Goal: Task Accomplishment & Management: Use online tool/utility

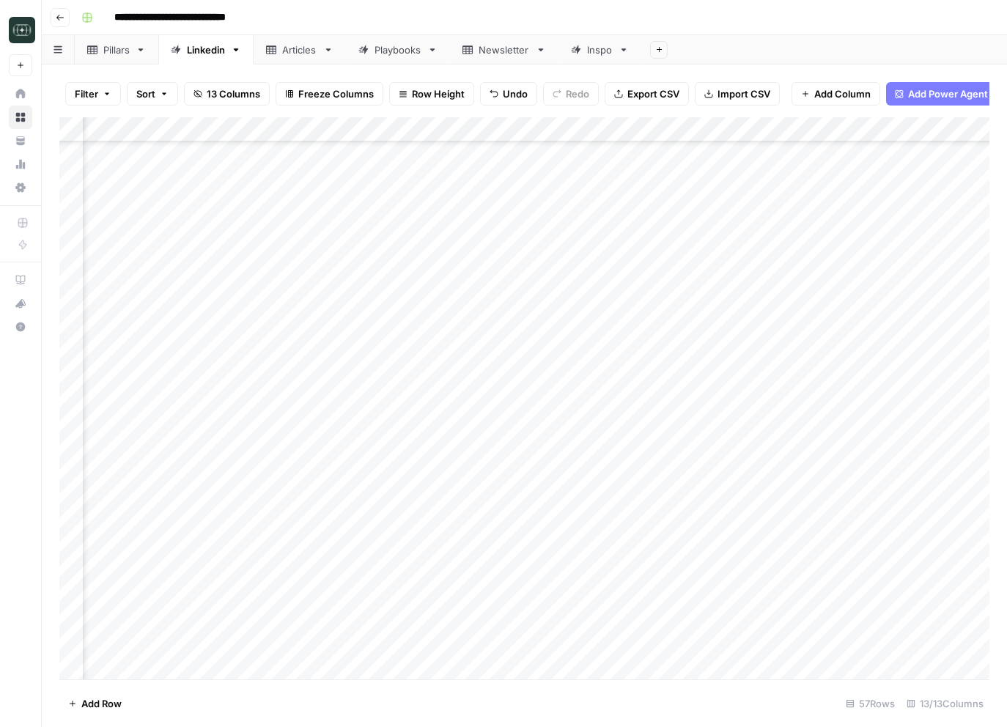
scroll to position [907, 114]
click at [59, 27] on header "**********" at bounding box center [525, 17] width 966 height 35
click at [58, 22] on button "Go back" at bounding box center [60, 17] width 19 height 19
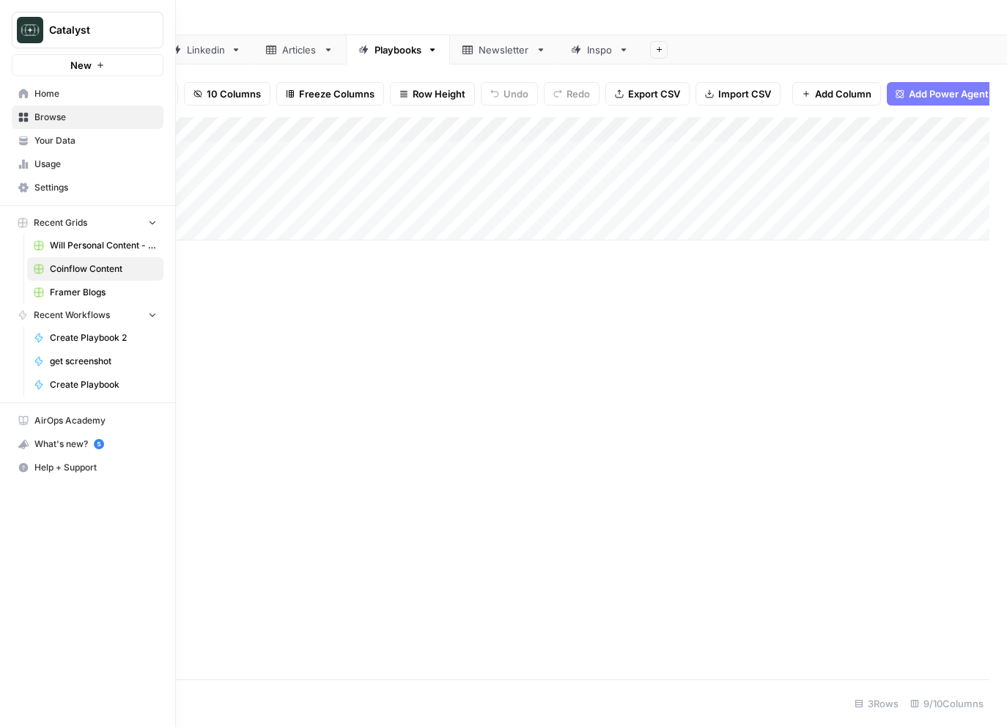
click at [65, 265] on span "Coinflow Content" at bounding box center [103, 268] width 107 height 13
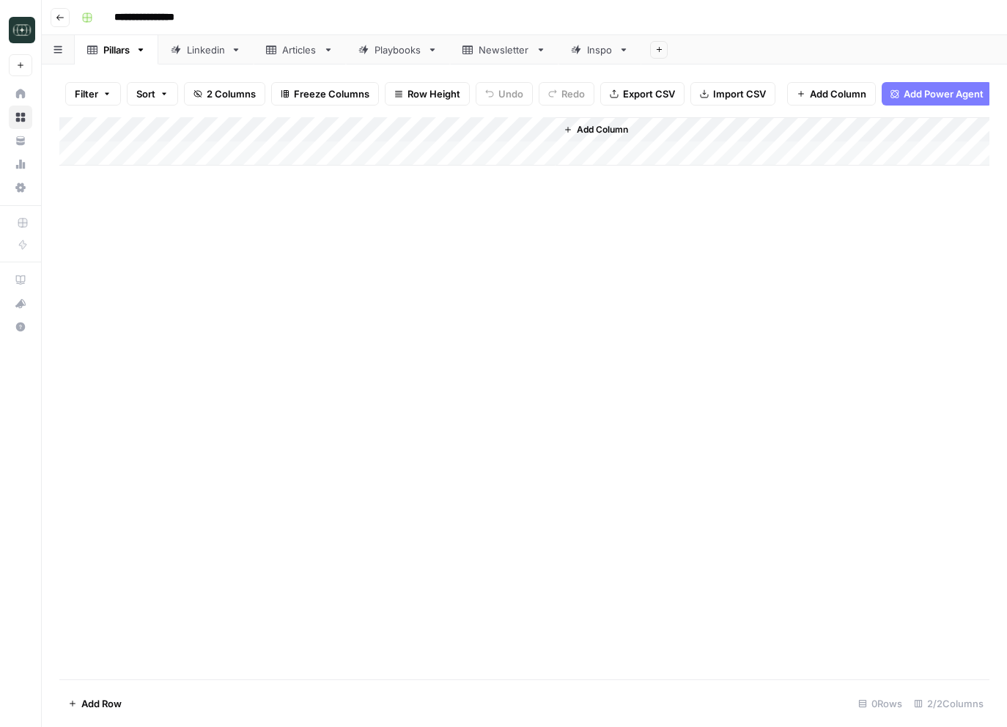
click at [287, 49] on div "Articles" at bounding box center [299, 50] width 35 height 15
click at [411, 30] on header "**********" at bounding box center [525, 17] width 966 height 35
click at [403, 50] on div "Playbooks" at bounding box center [398, 50] width 47 height 15
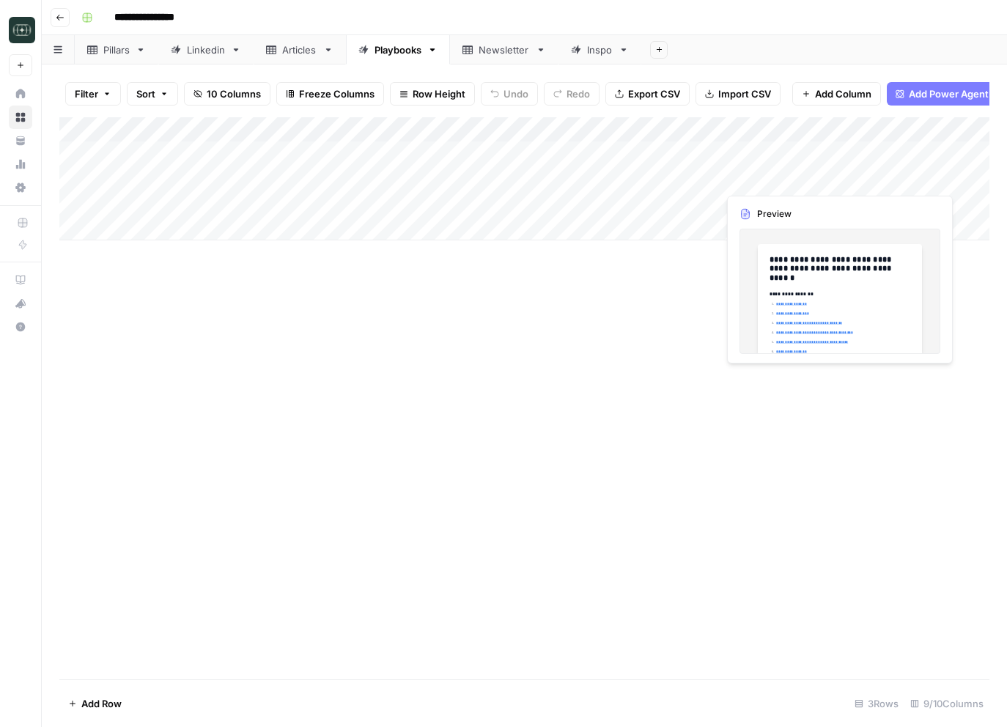
click at [838, 180] on div "Add Column" at bounding box center [524, 178] width 930 height 123
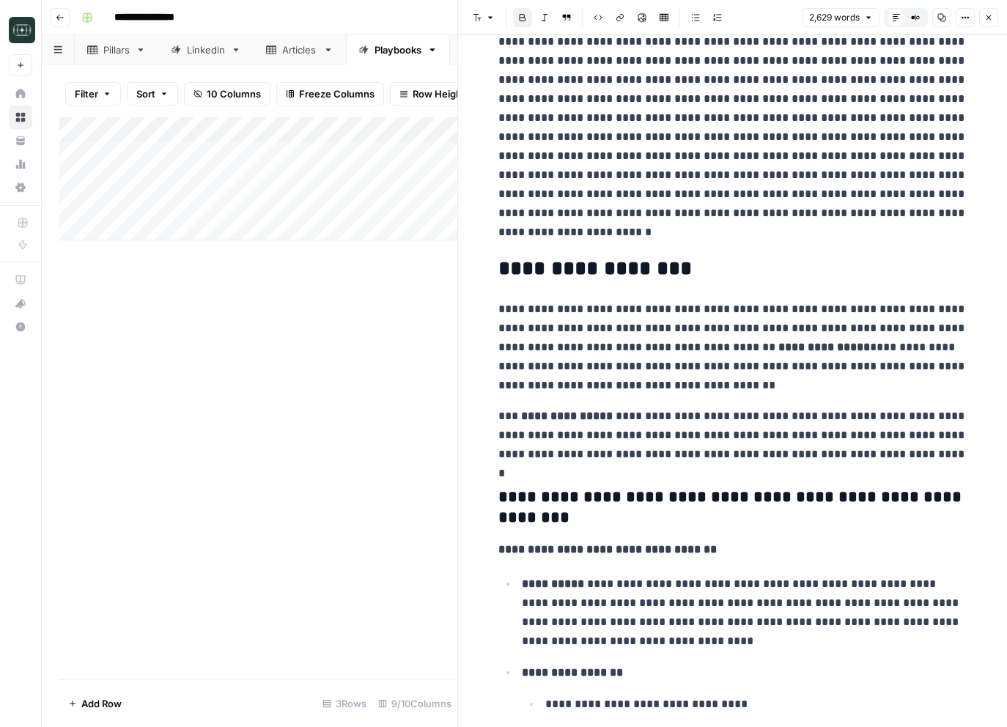
scroll to position [853, 0]
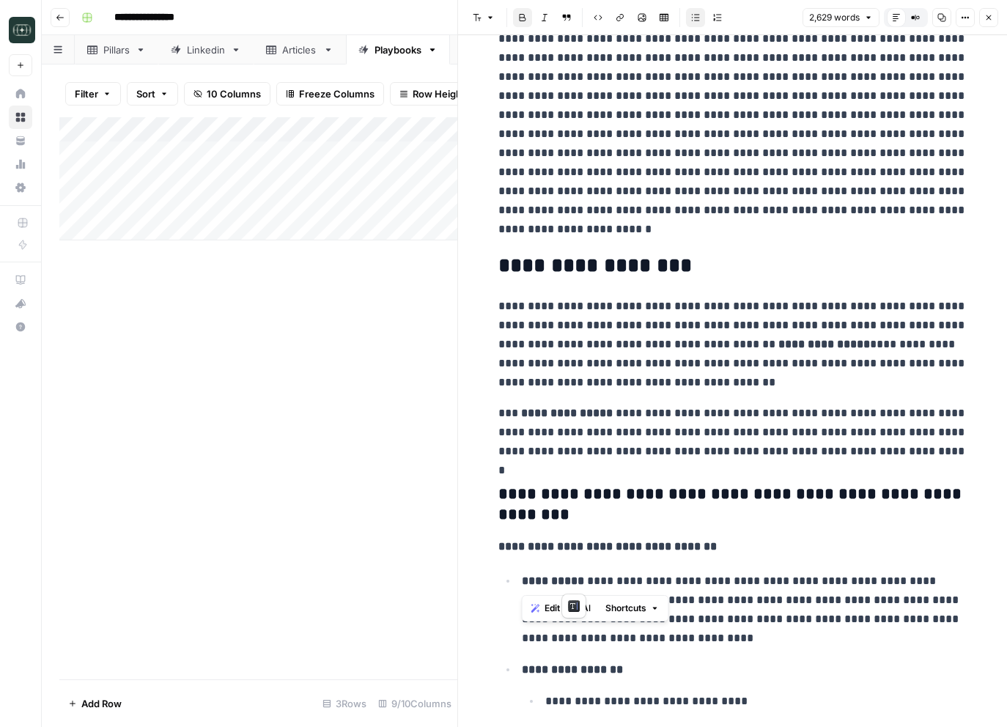
click at [800, 593] on p "**********" at bounding box center [745, 610] width 446 height 76
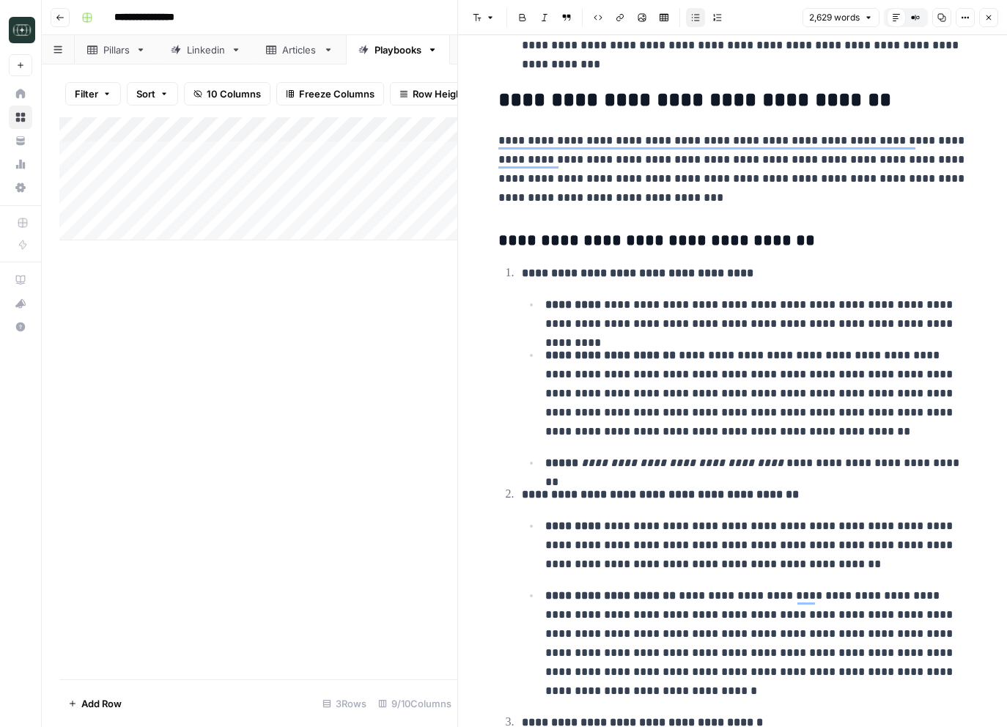
scroll to position [0, 0]
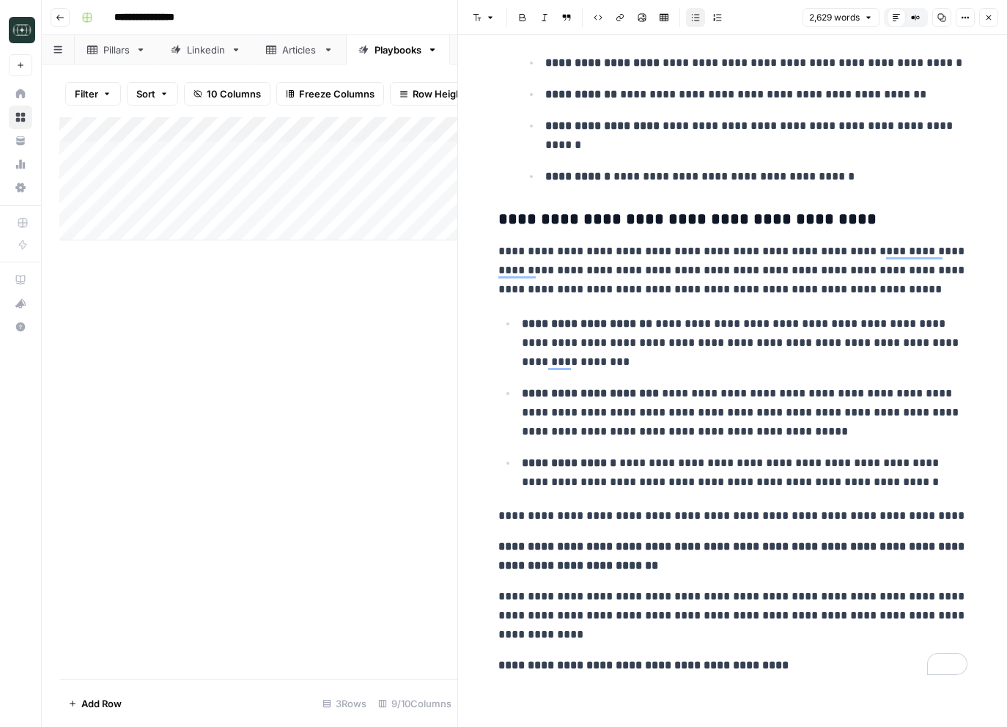
click at [991, 26] on button "Close" at bounding box center [989, 17] width 19 height 19
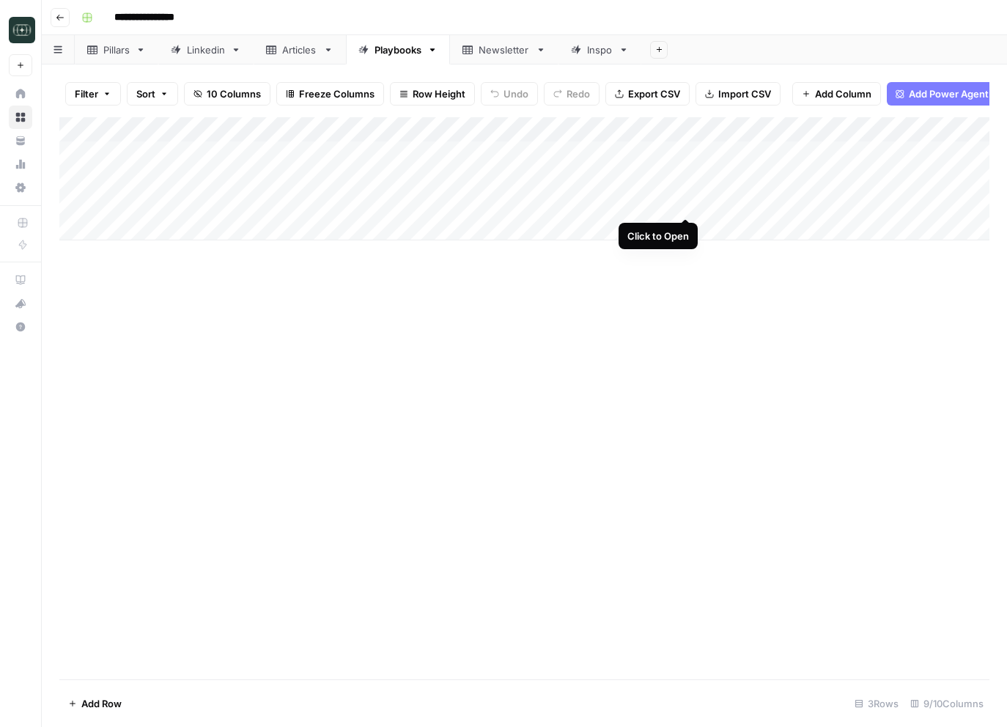
click at [687, 205] on div "Add Column" at bounding box center [524, 178] width 930 height 123
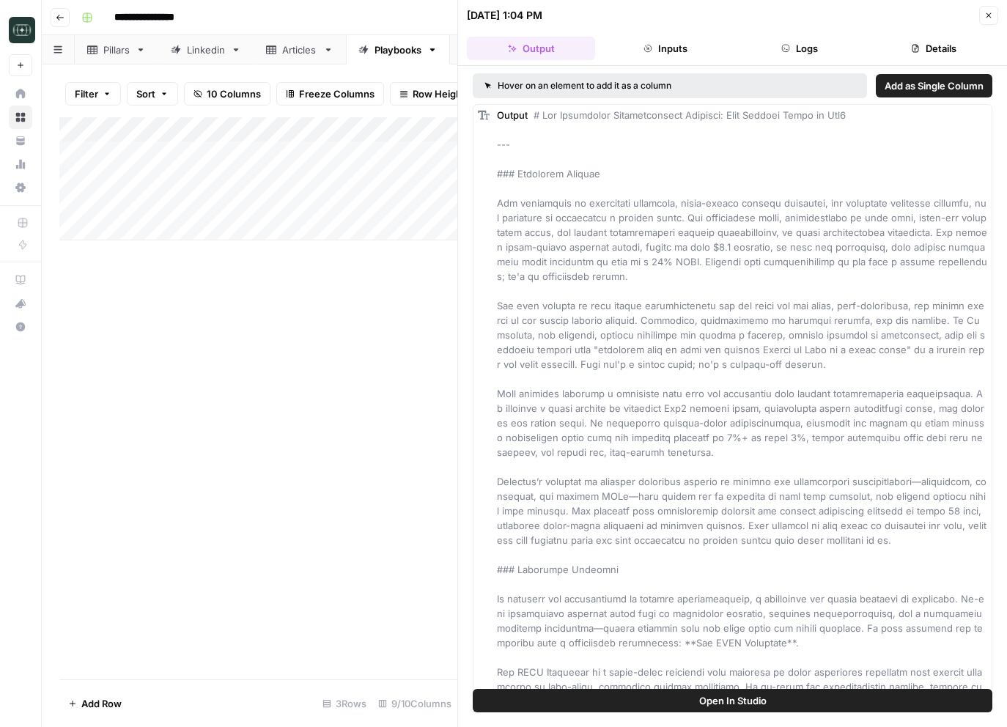
click at [985, 9] on button "Close" at bounding box center [989, 15] width 19 height 19
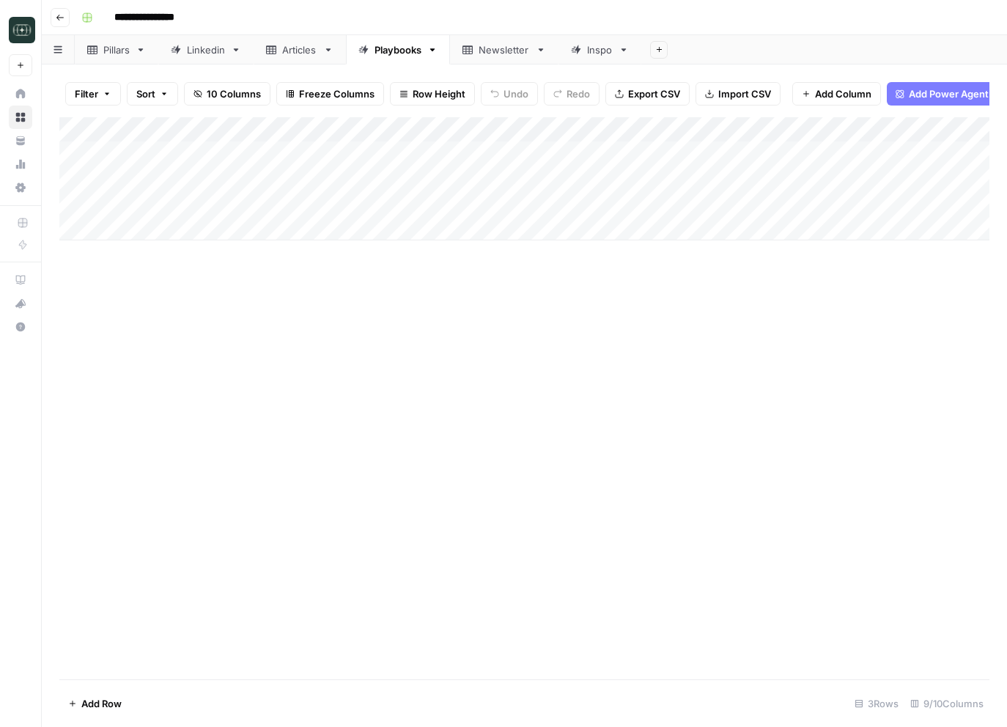
click at [841, 202] on div "Add Column" at bounding box center [524, 178] width 930 height 123
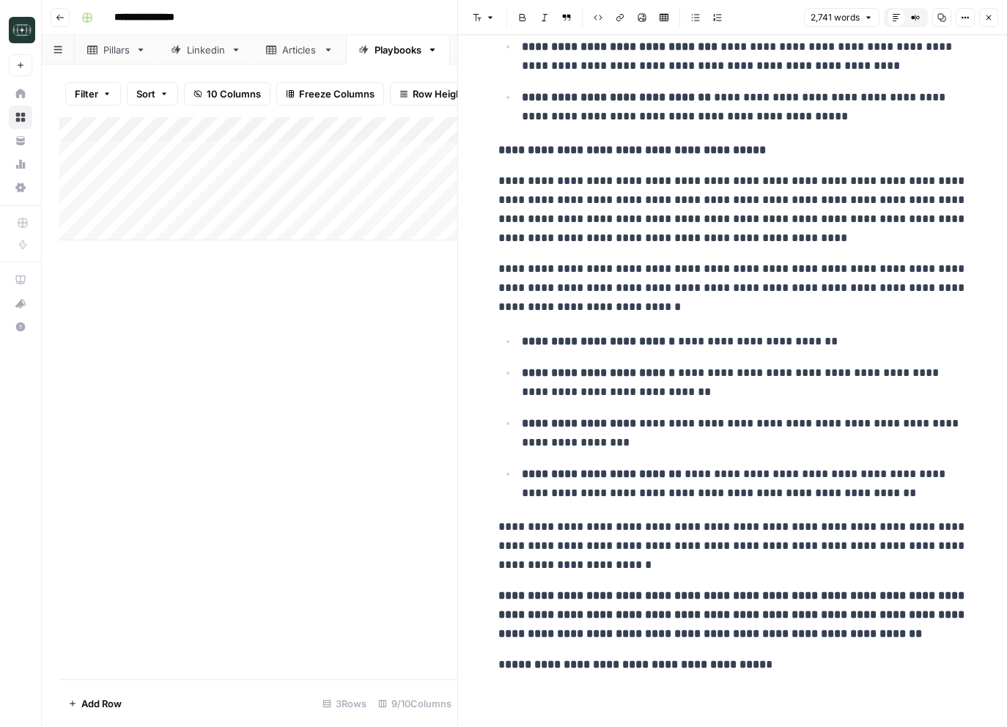
click at [989, 24] on button "Close" at bounding box center [989, 17] width 19 height 19
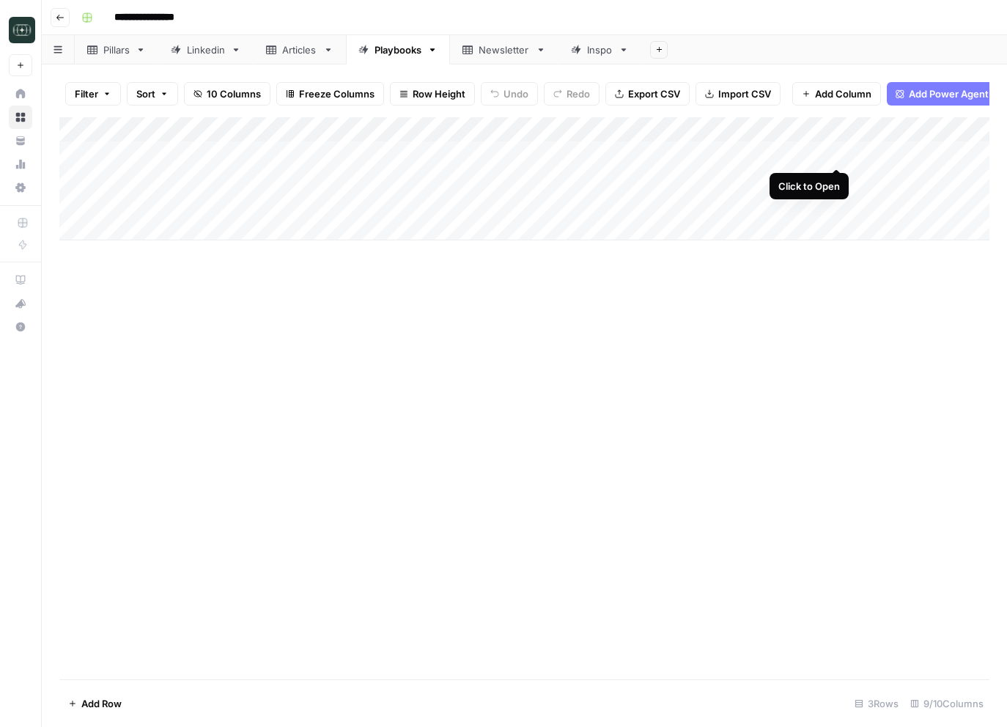
click at [834, 155] on div "Add Column" at bounding box center [524, 178] width 930 height 123
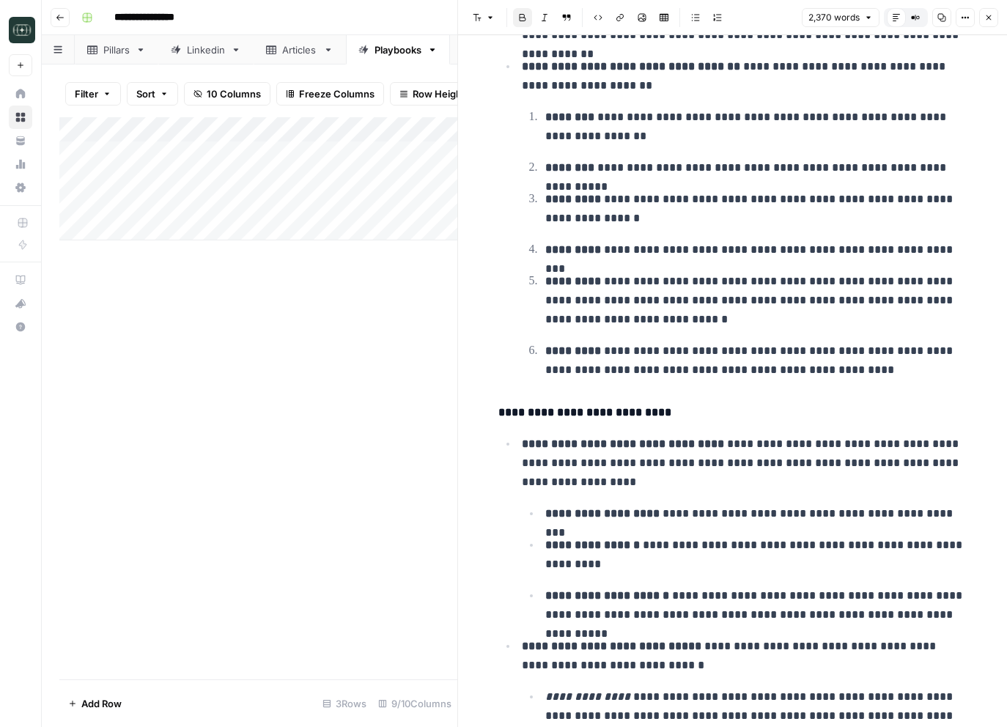
scroll to position [2089, 0]
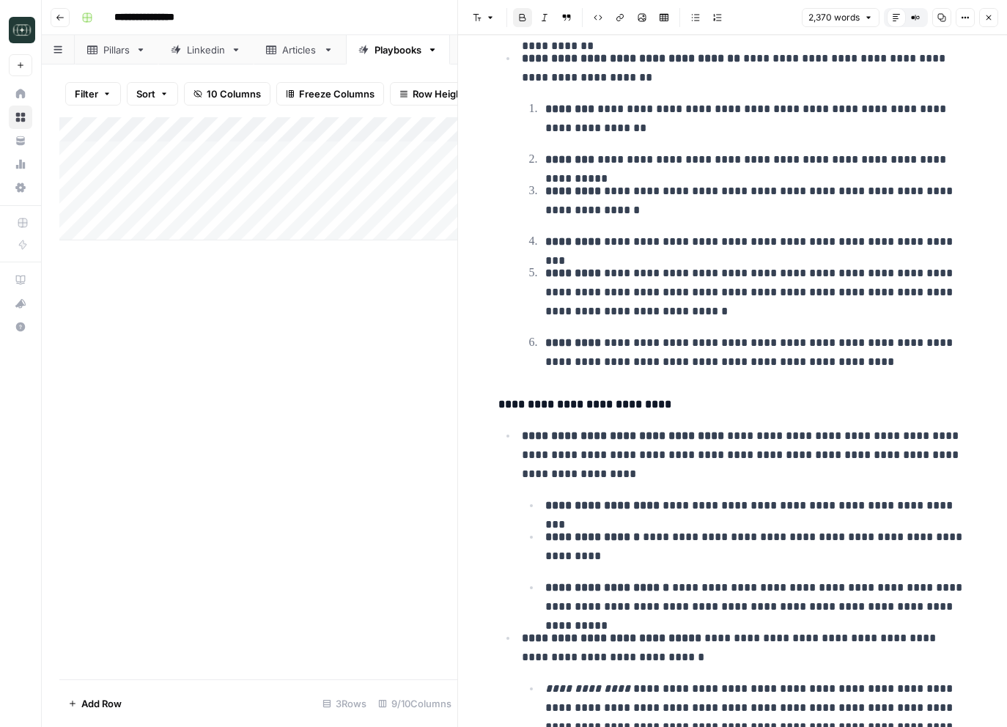
click at [213, 155] on div "Add Column" at bounding box center [258, 178] width 398 height 123
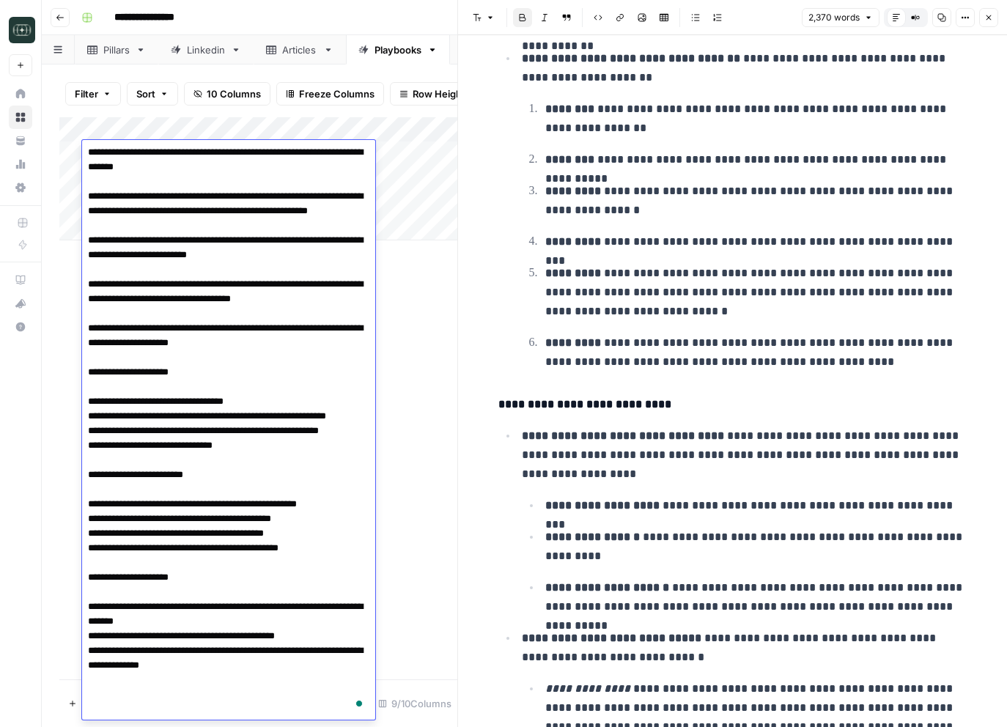
scroll to position [46, 0]
click at [559, 551] on p "**********" at bounding box center [756, 547] width 422 height 38
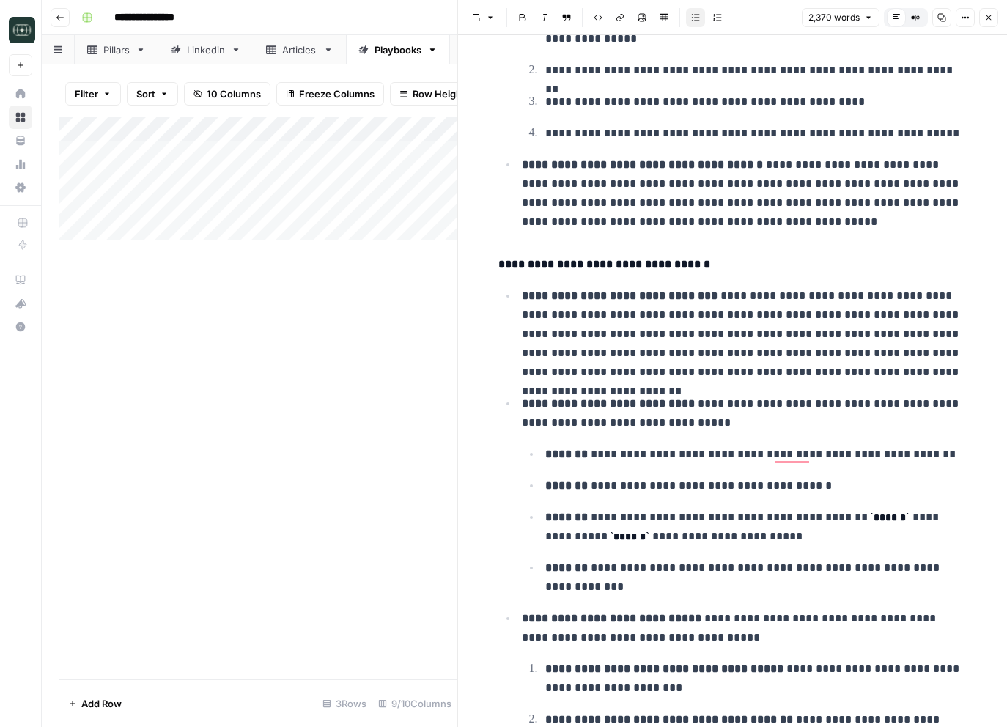
scroll to position [3527, 0]
